Goal: Manage account settings

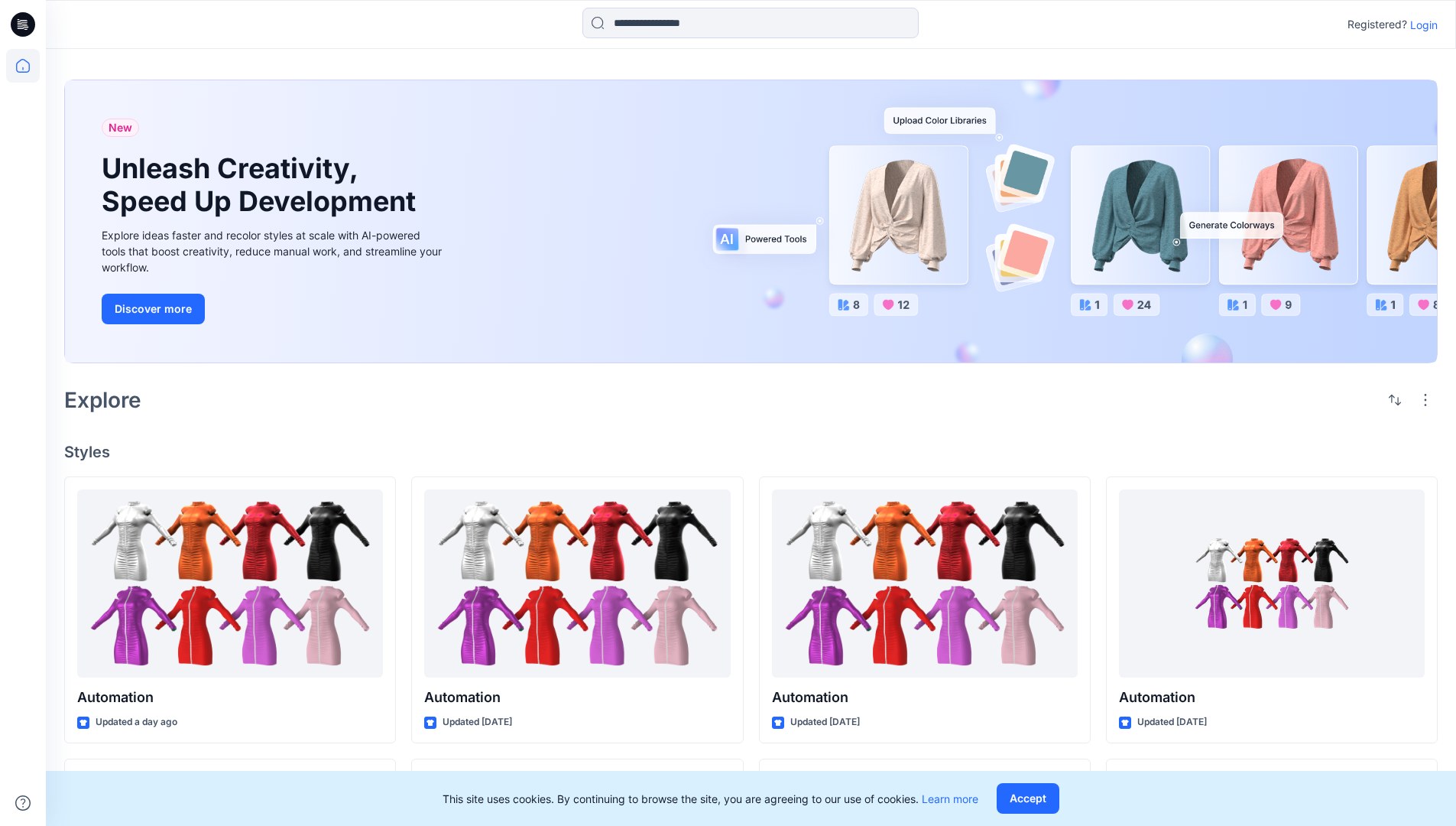
click at [1420, 25] on p "Login" at bounding box center [1424, 25] width 27 height 16
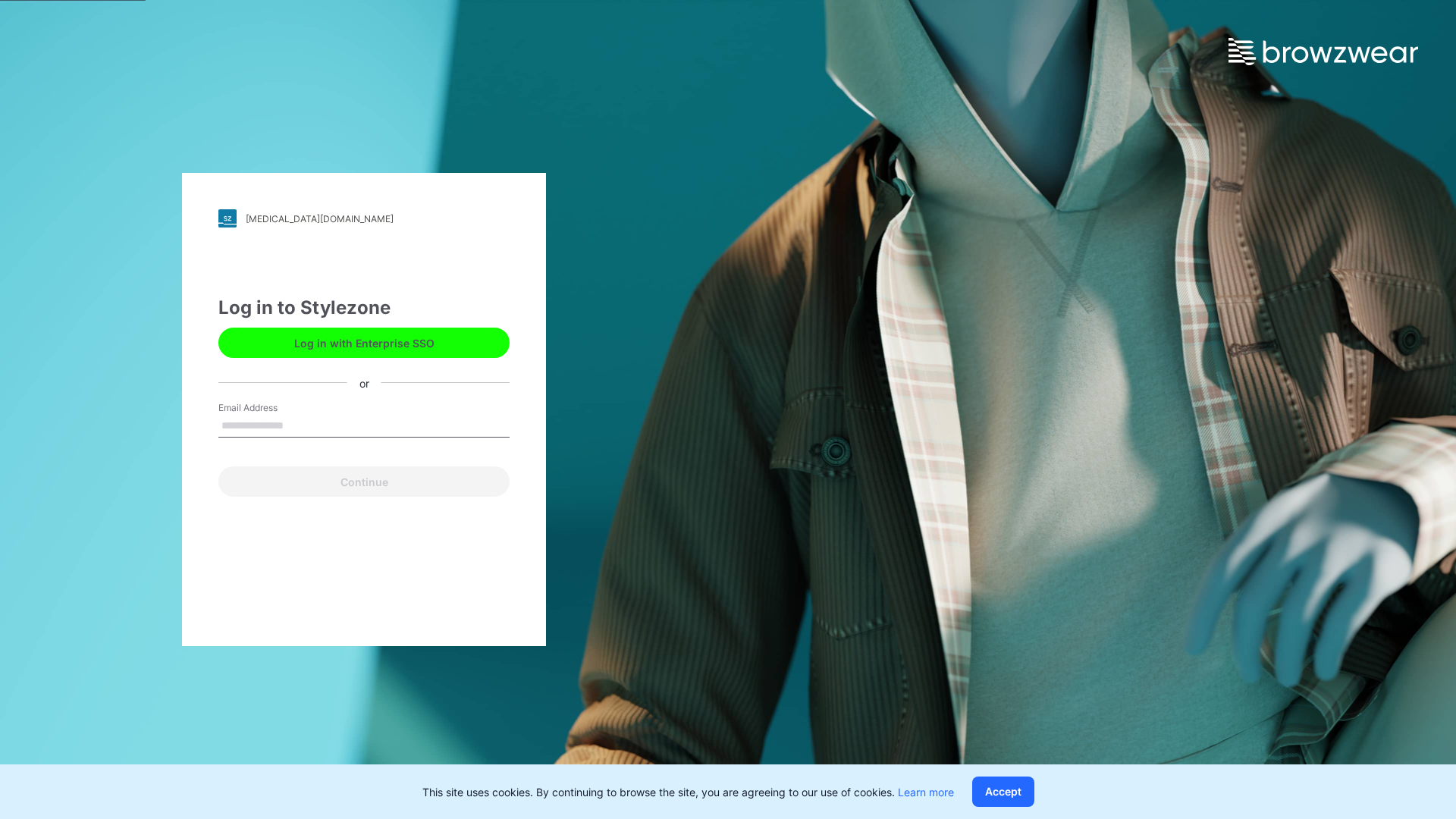
click at [300, 425] on input "Email Address" at bounding box center [364, 425] width 291 height 23
type input "**********"
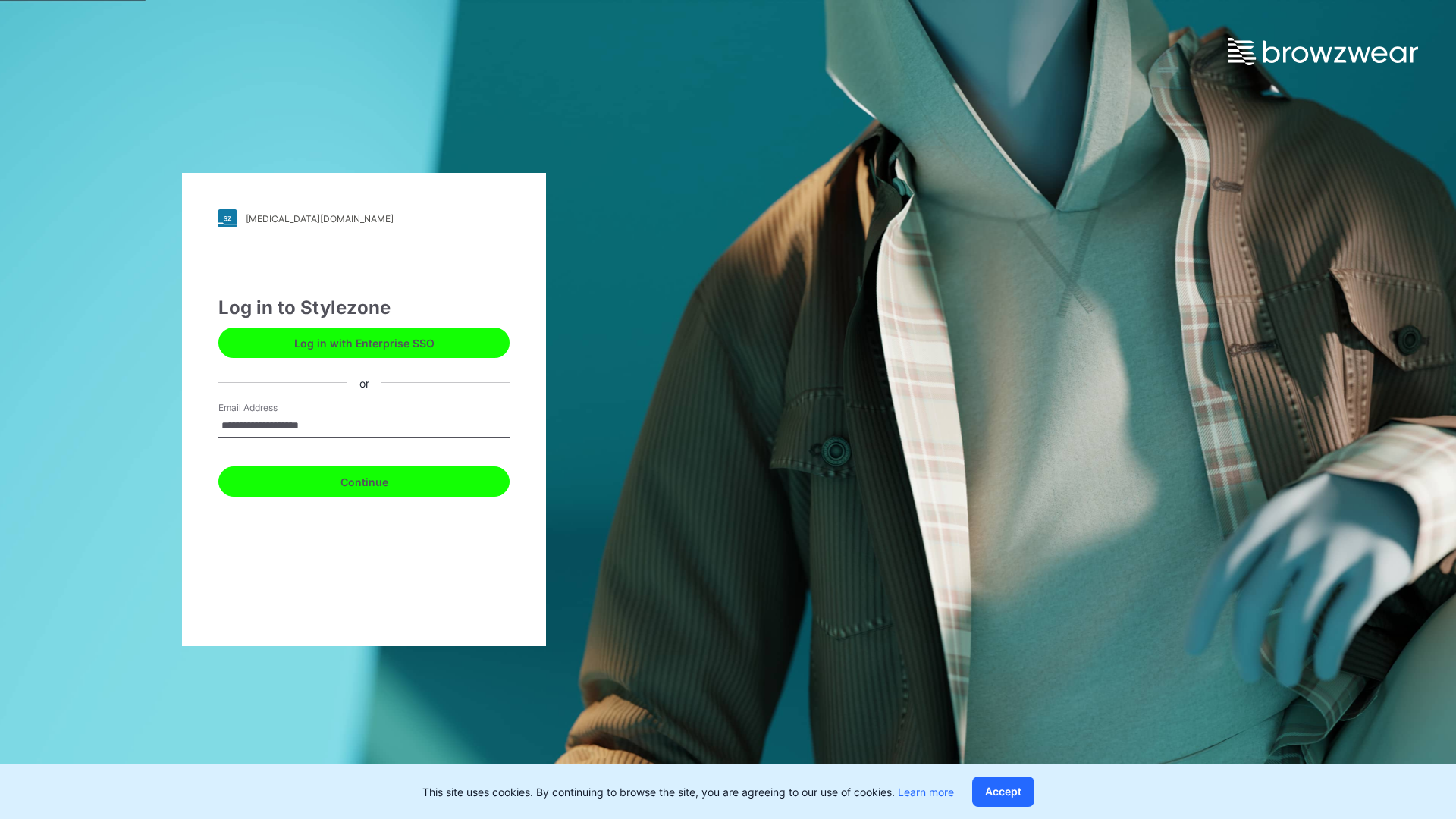
click at [380, 479] on button "Continue" at bounding box center [364, 481] width 291 height 30
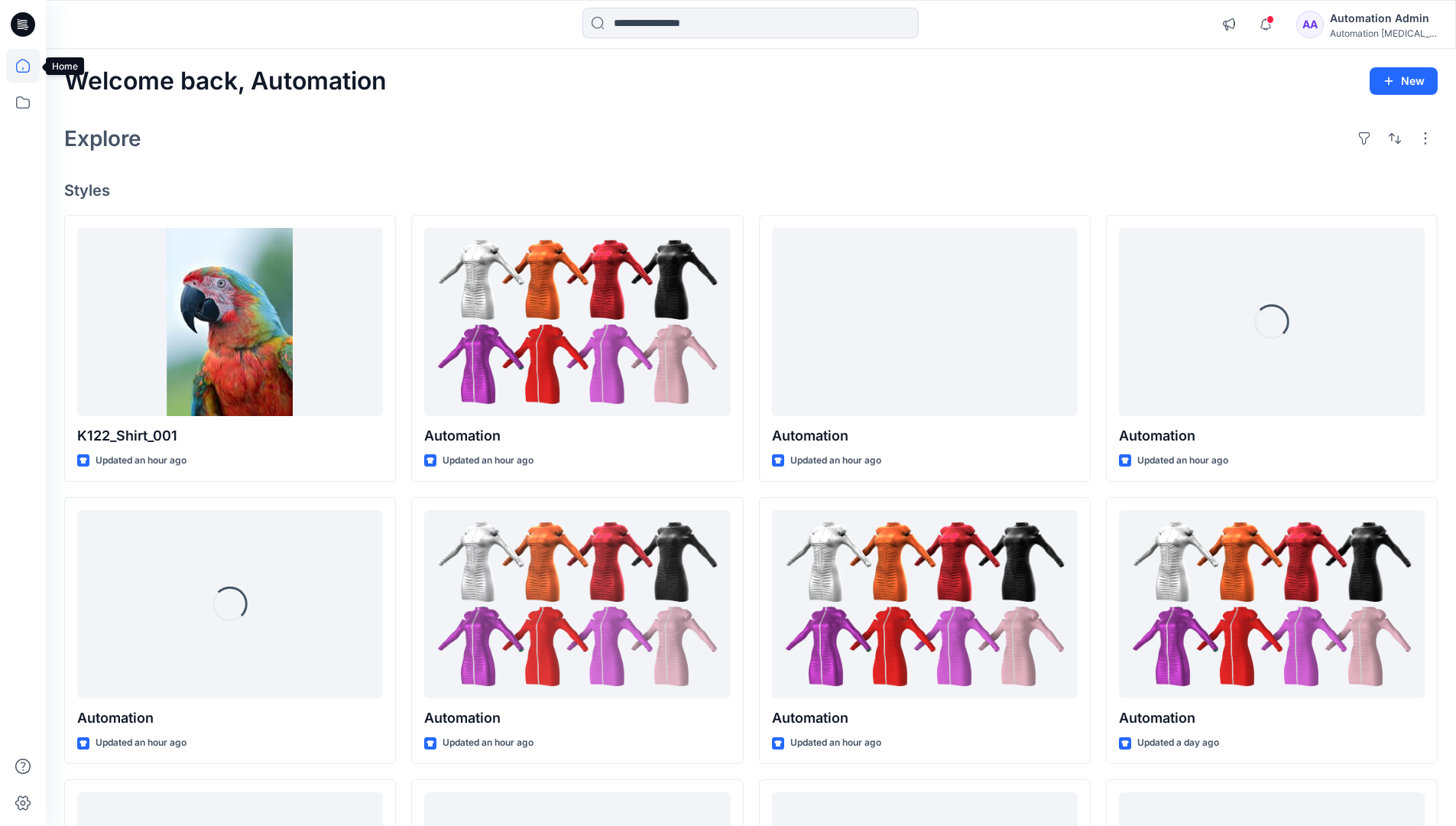
click at [29, 65] on icon at bounding box center [23, 65] width 14 height 14
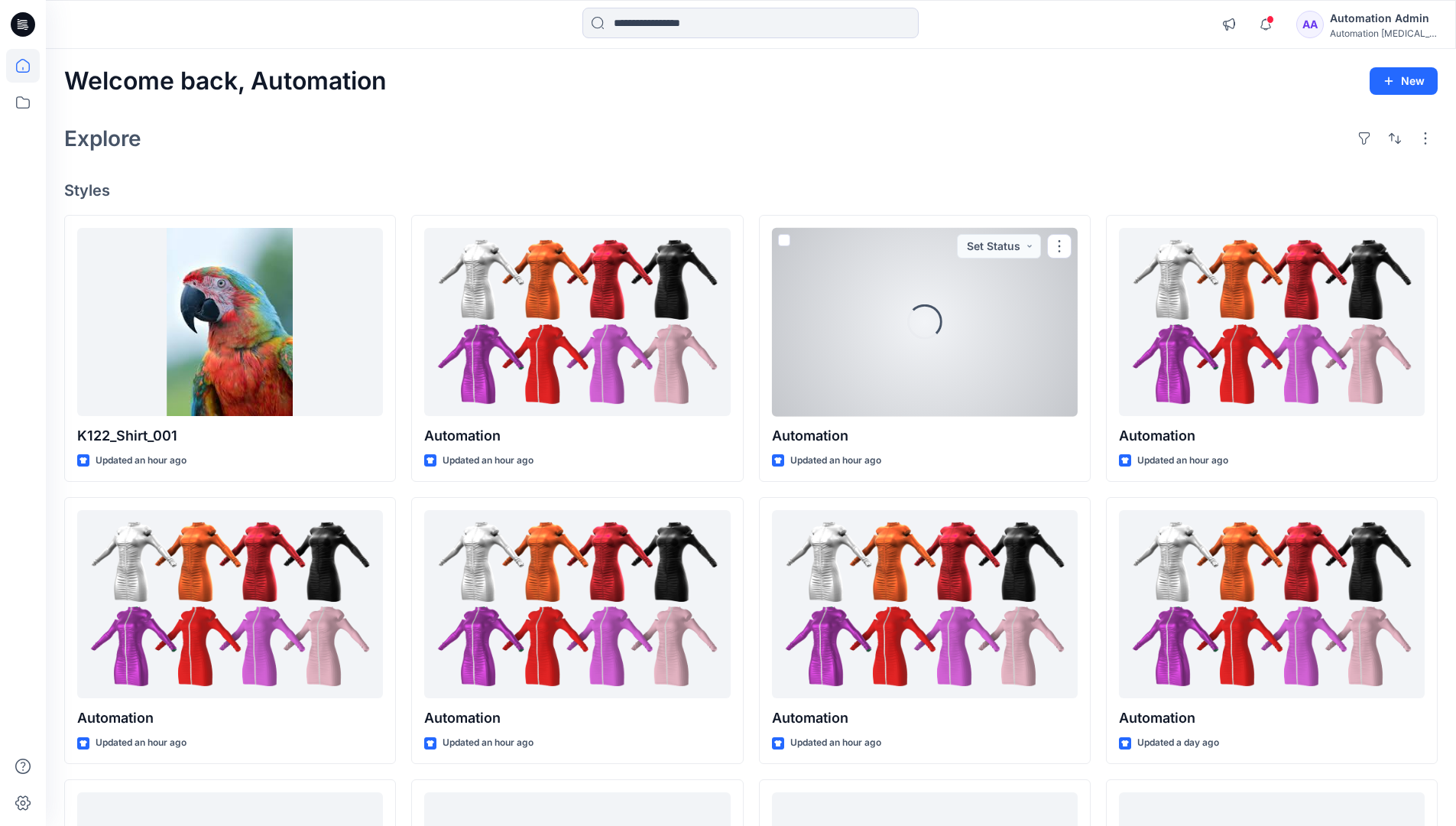
click at [1361, 29] on div "Automation [MEDICAL_DATA]..." at bounding box center [1383, 33] width 107 height 11
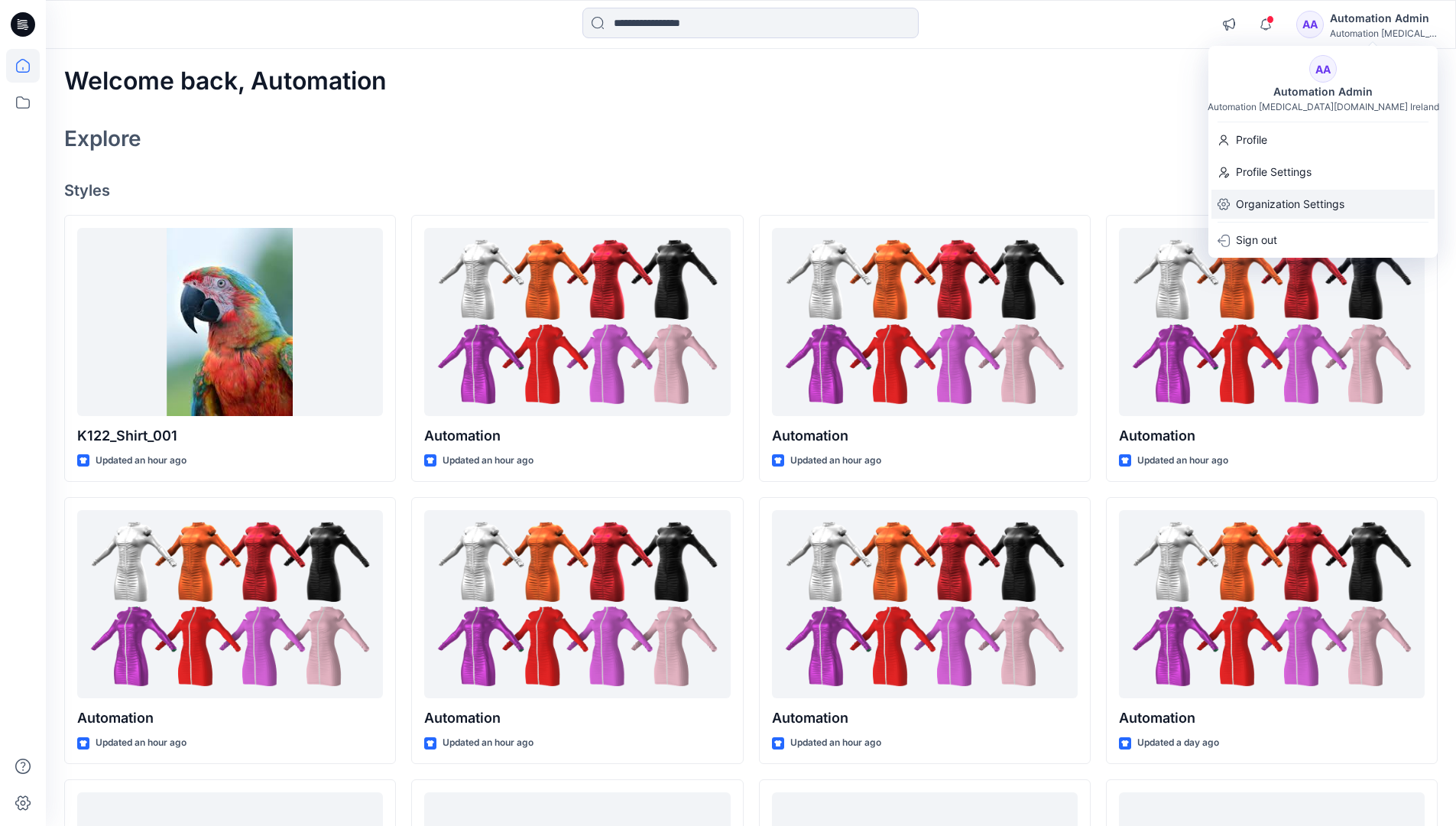
click at [1286, 207] on p "Organization Settings" at bounding box center [1290, 204] width 109 height 29
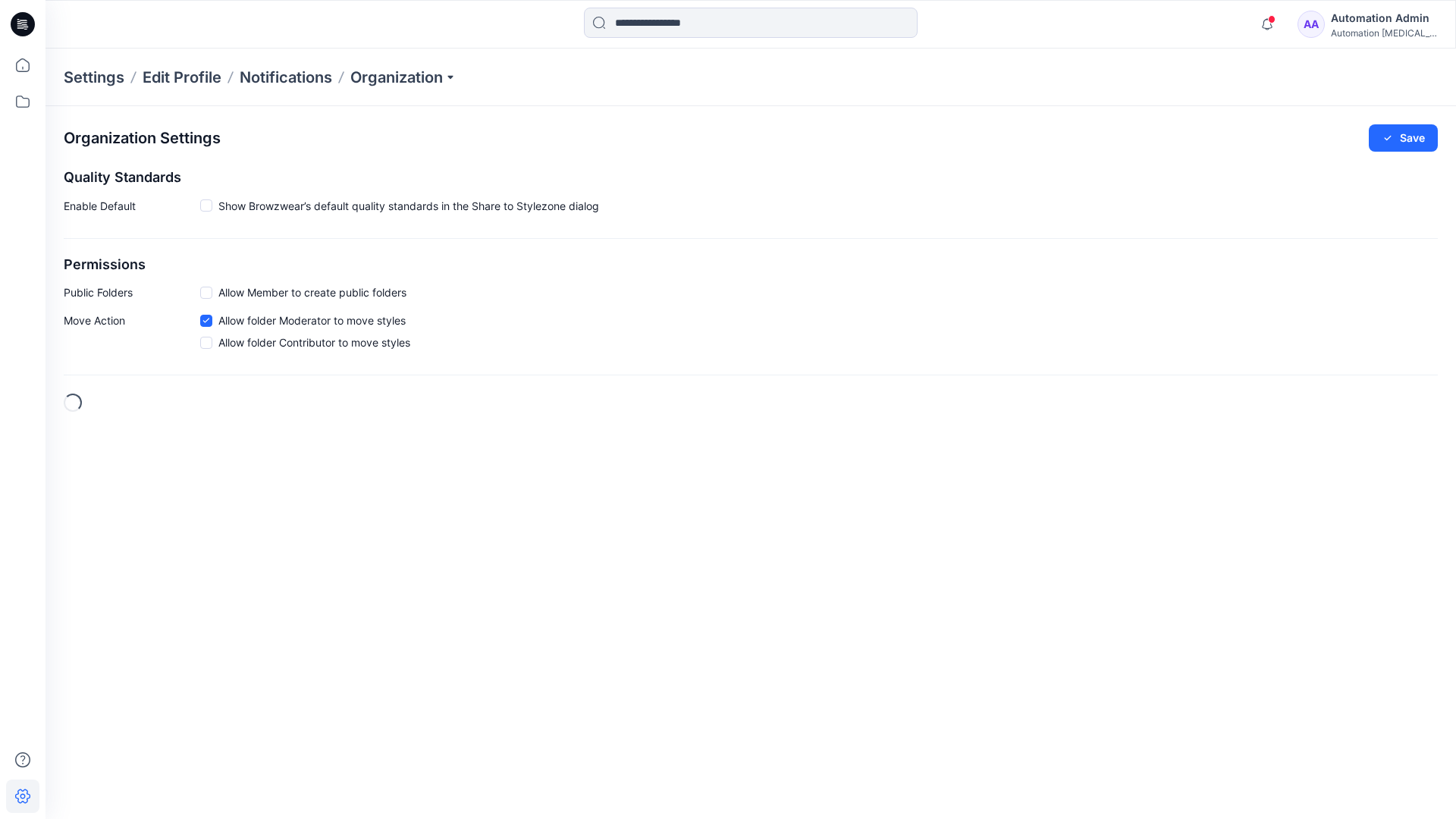
click at [209, 292] on span at bounding box center [206, 292] width 12 height 12
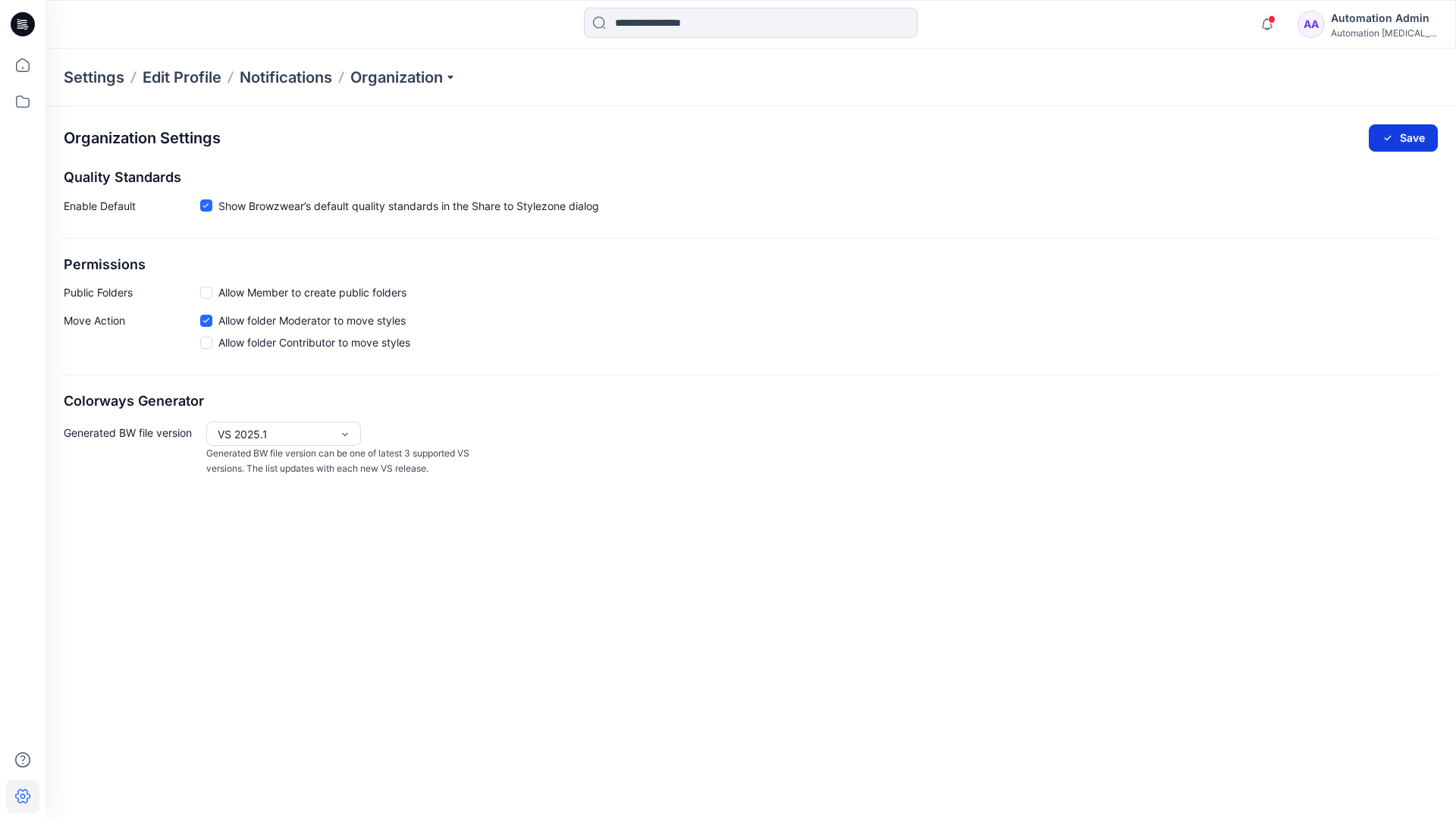
click at [1412, 132] on button "Save" at bounding box center [1402, 137] width 69 height 27
click at [1383, 33] on div "Automation [MEDICAL_DATA]..." at bounding box center [1383, 33] width 106 height 11
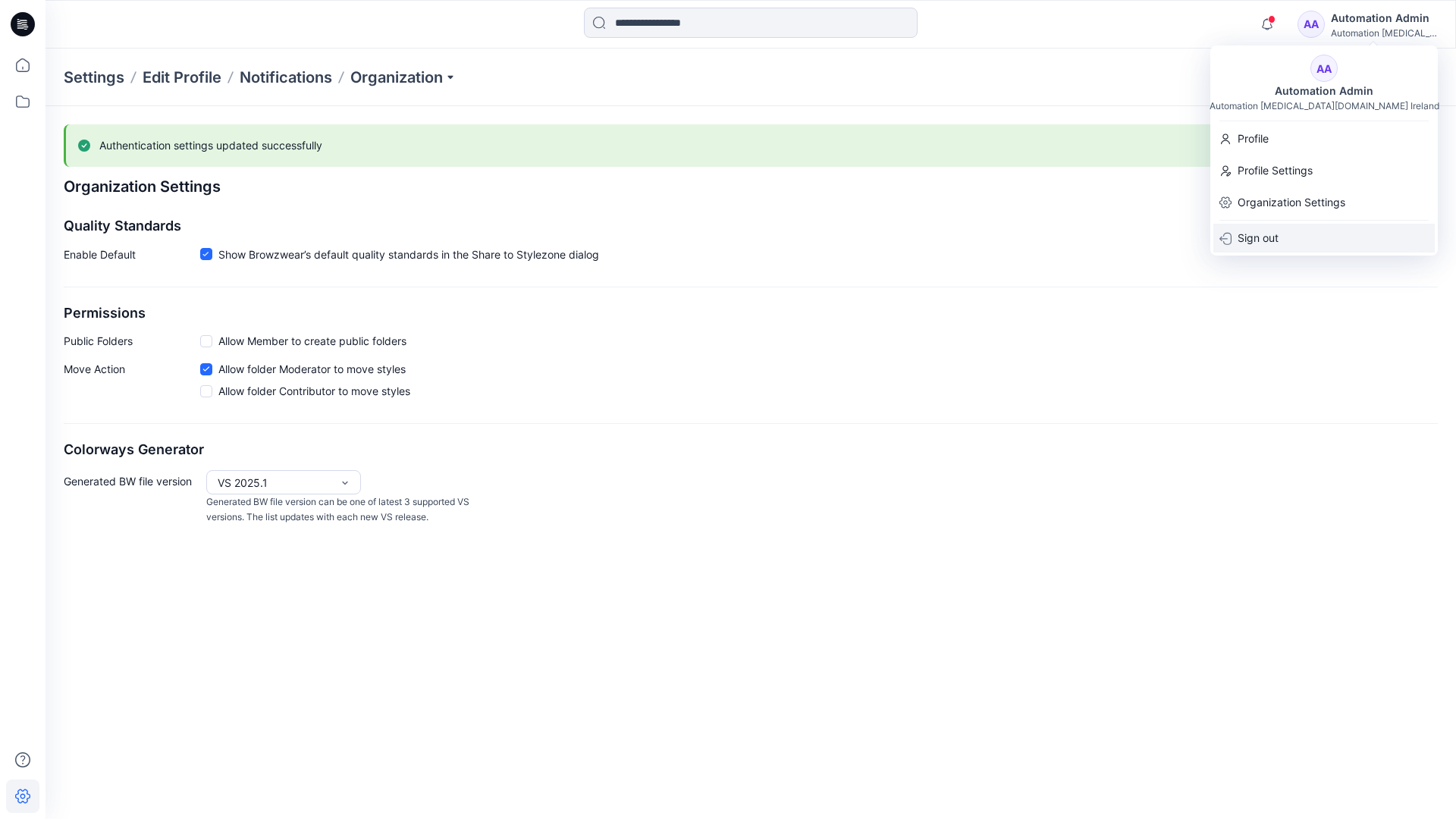
click at [1283, 235] on div "Sign out" at bounding box center [1324, 238] width 222 height 29
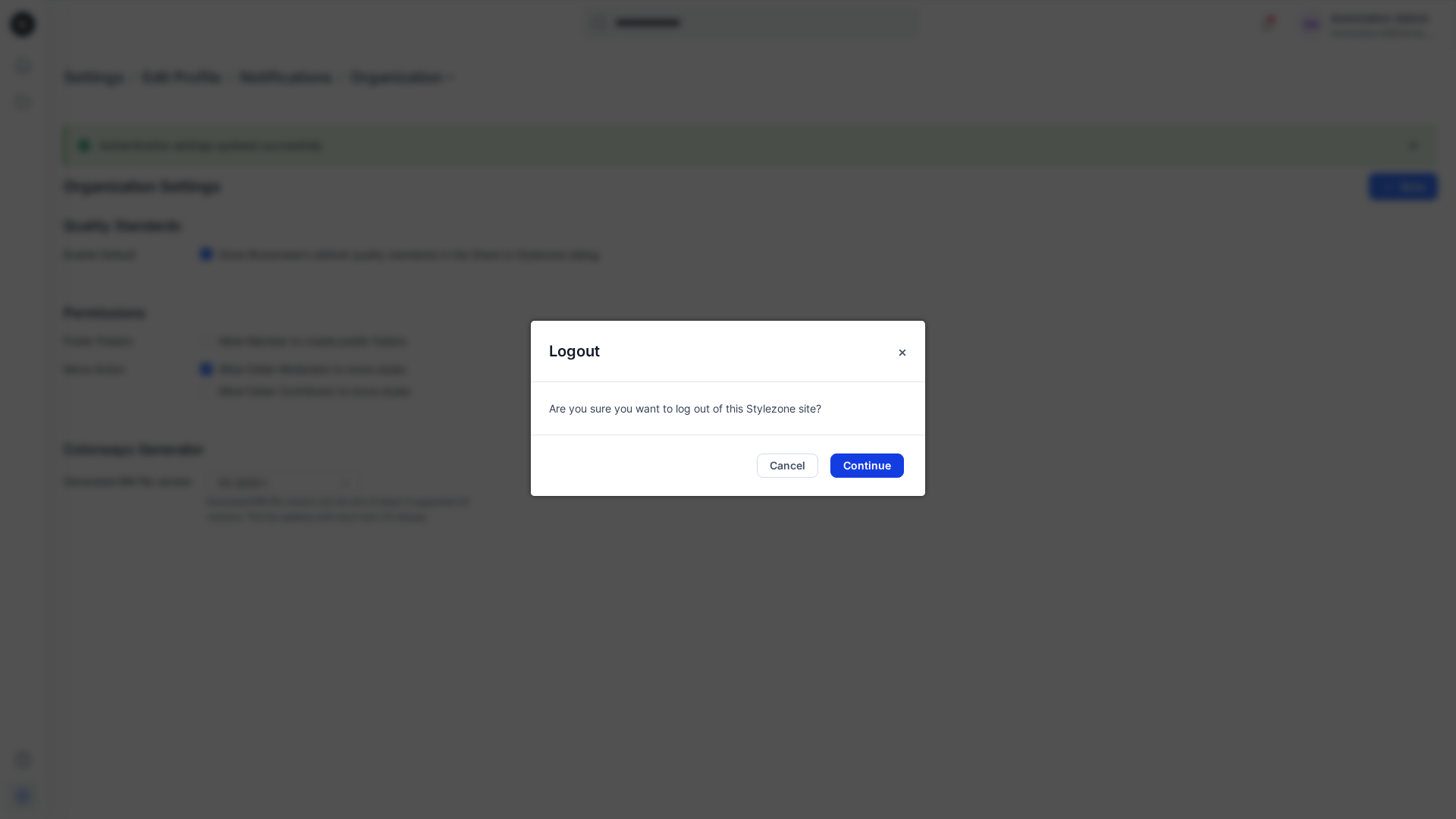
click at [878, 459] on button "Continue" at bounding box center [867, 466] width 73 height 24
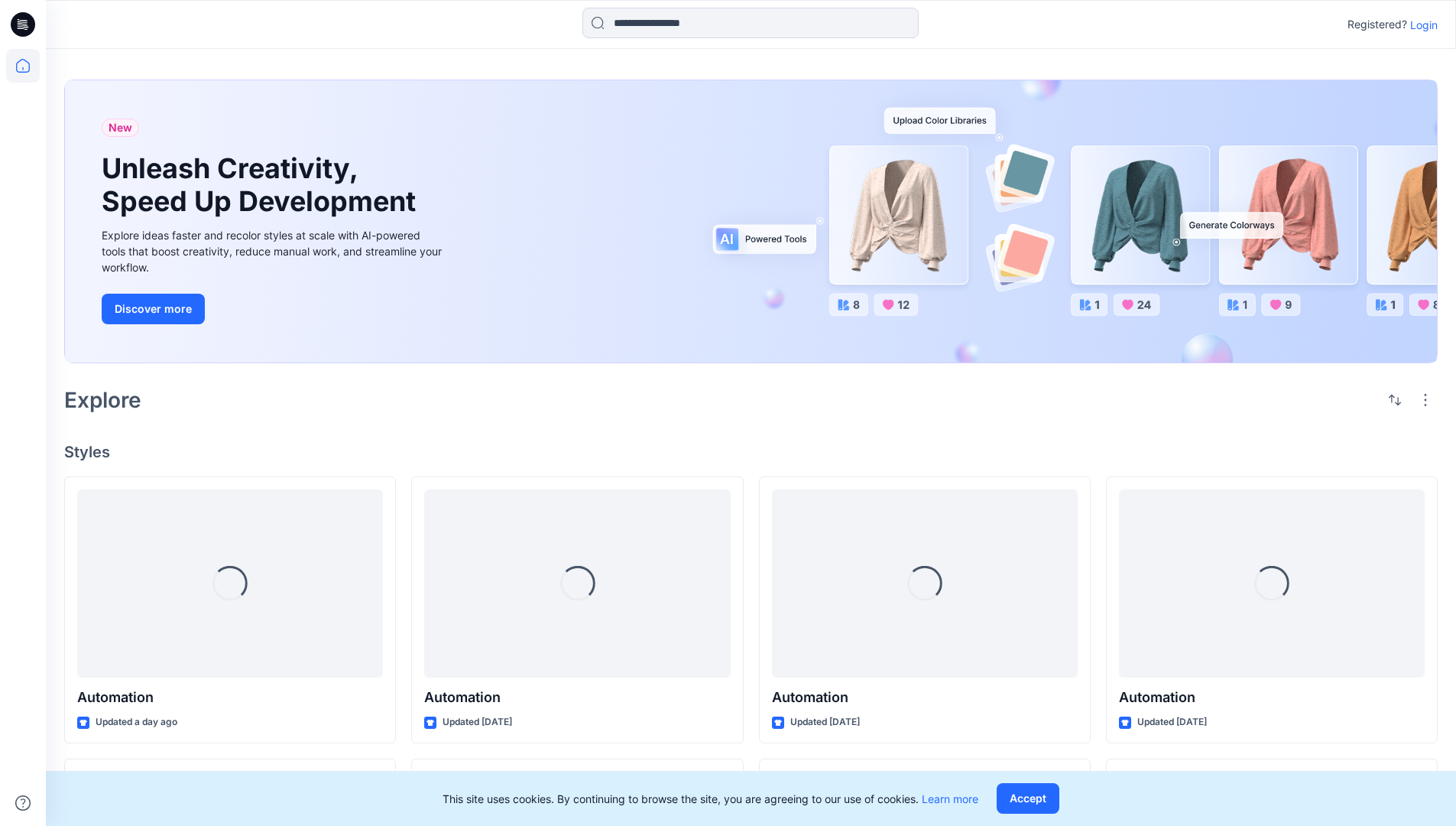
click at [1429, 26] on p "Login" at bounding box center [1424, 25] width 27 height 16
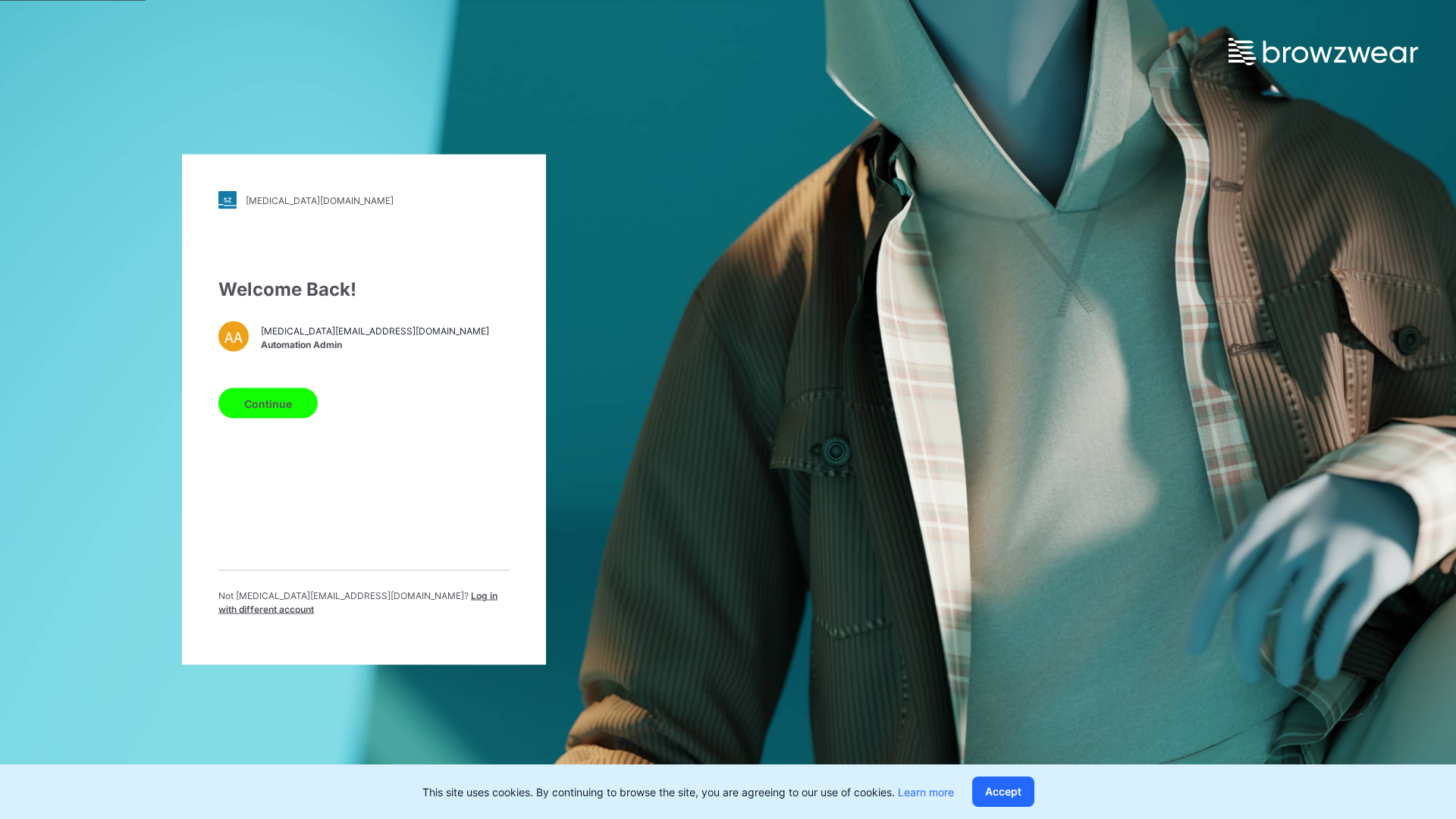
click at [387, 601] on span "Log in with different account" at bounding box center [357, 602] width 279 height 25
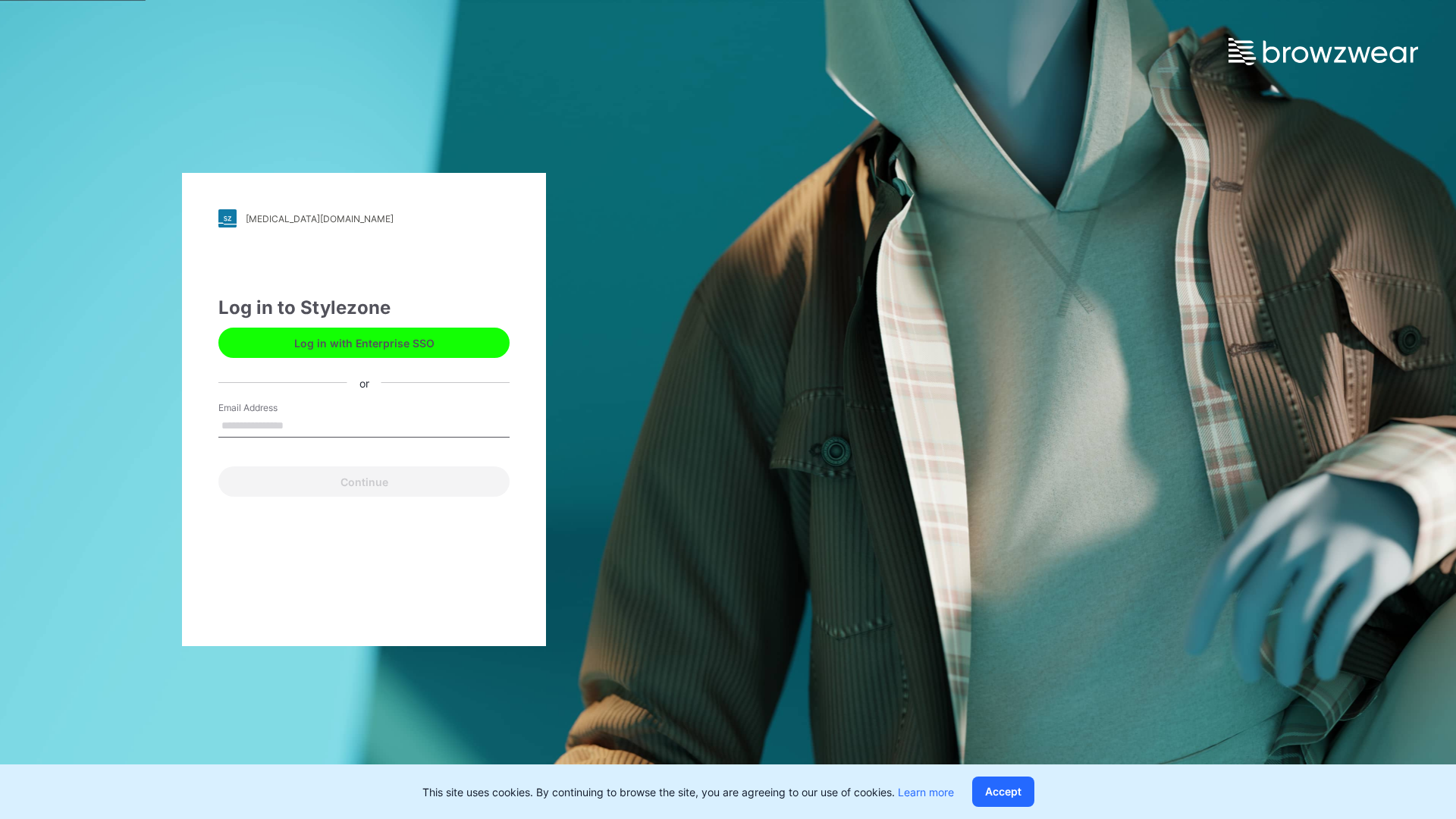
click at [323, 427] on input "Email Address" at bounding box center [364, 425] width 291 height 23
type input "**********"
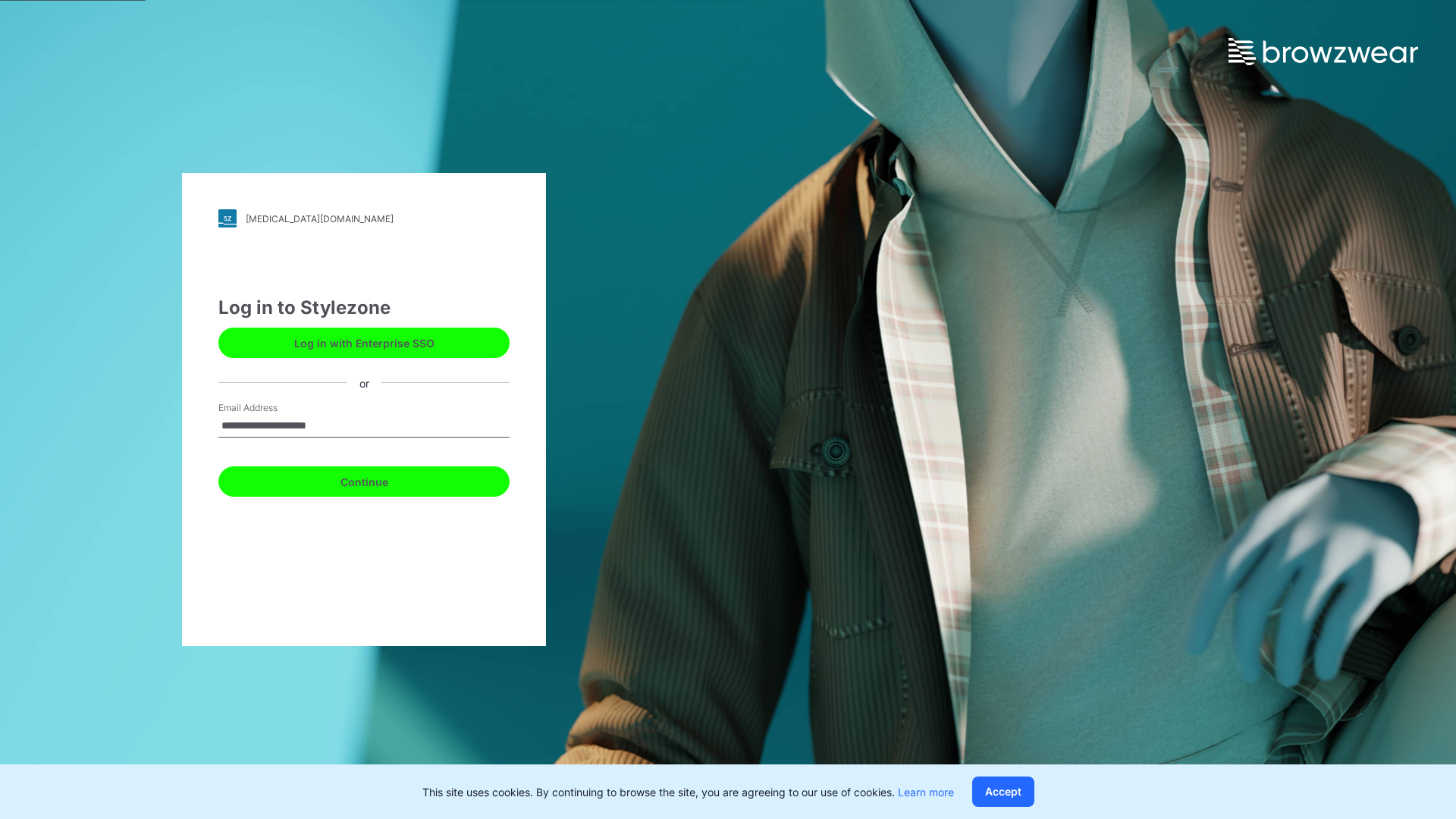
click at [367, 481] on button "Continue" at bounding box center [364, 481] width 291 height 30
